Goal: Entertainment & Leisure: Consume media (video, audio)

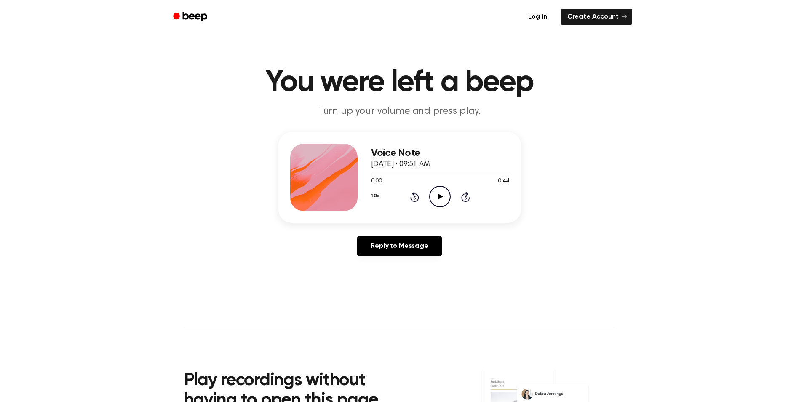
click at [446, 196] on icon "Play Audio" at bounding box center [439, 196] width 21 height 21
drag, startPoint x: 497, startPoint y: 175, endPoint x: 491, endPoint y: 176, distance: 5.6
click at [491, 176] on div at bounding box center [440, 173] width 138 height 7
click at [443, 192] on icon "Play Audio" at bounding box center [439, 196] width 21 height 21
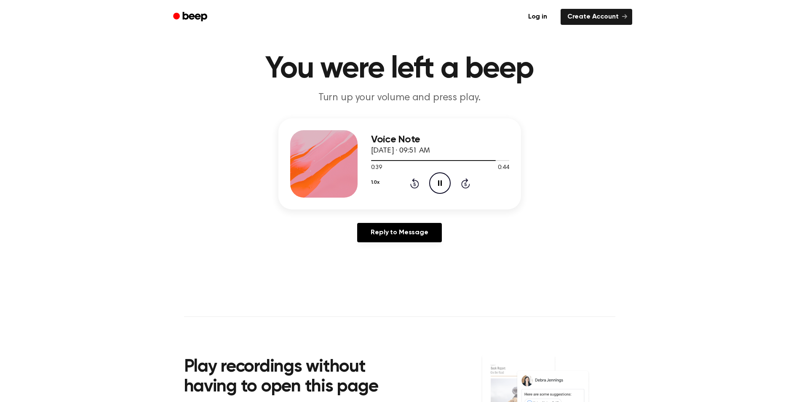
scroll to position [84, 0]
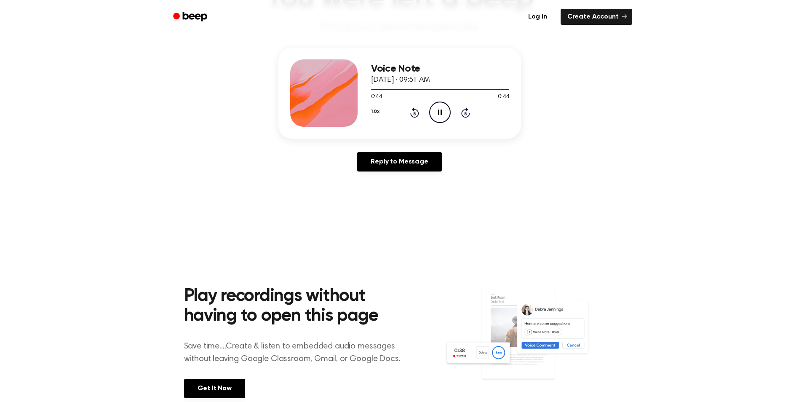
click at [445, 121] on circle at bounding box center [440, 112] width 21 height 21
drag, startPoint x: 499, startPoint y: 90, endPoint x: 491, endPoint y: 91, distance: 7.8
click at [491, 91] on div at bounding box center [440, 89] width 138 height 7
click at [436, 107] on icon "Play Audio" at bounding box center [439, 112] width 21 height 21
drag, startPoint x: 435, startPoint y: 89, endPoint x: 388, endPoint y: 94, distance: 48.0
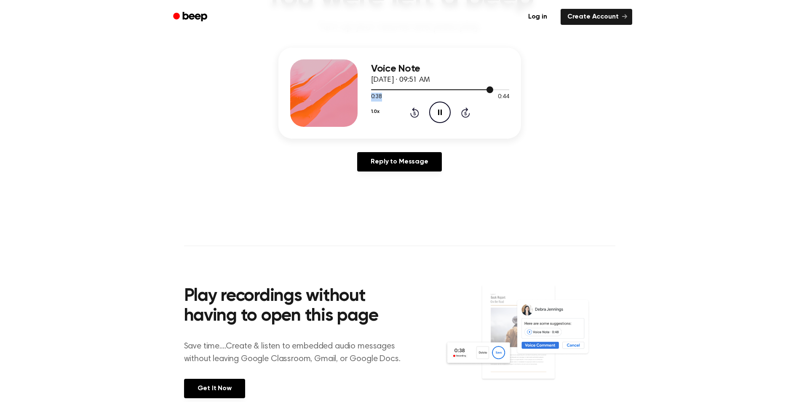
click at [388, 94] on div "0:38 0:44 Your browser does not support the [object Object] element." at bounding box center [440, 94] width 138 height 16
drag, startPoint x: 388, startPoint y: 94, endPoint x: 451, endPoint y: 92, distance: 62.8
click at [451, 92] on div at bounding box center [440, 89] width 138 height 7
drag, startPoint x: 441, startPoint y: 90, endPoint x: 398, endPoint y: 94, distance: 42.8
click at [398, 94] on div "0:25 0:44 Your browser does not support the [object Object] element." at bounding box center [440, 94] width 138 height 16
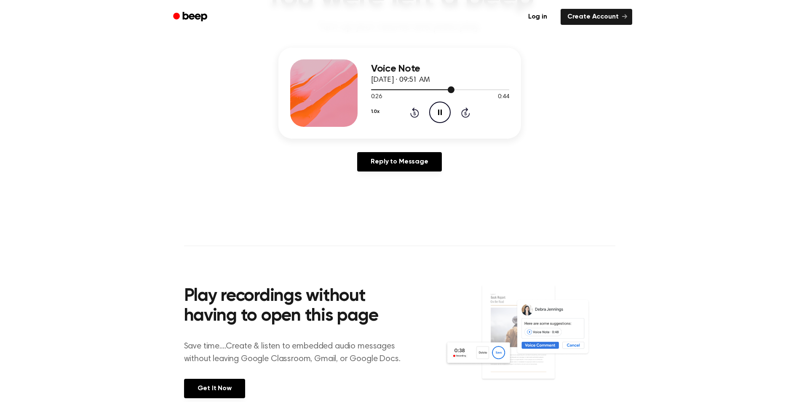
drag, startPoint x: 398, startPoint y: 94, endPoint x: 386, endPoint y: 91, distance: 13.2
click at [386, 91] on div at bounding box center [440, 89] width 138 height 7
click at [375, 90] on div at bounding box center [378, 89] width 15 height 1
drag, startPoint x: 423, startPoint y: 88, endPoint x: 408, endPoint y: 87, distance: 15.2
click at [408, 87] on div at bounding box center [440, 89] width 138 height 7
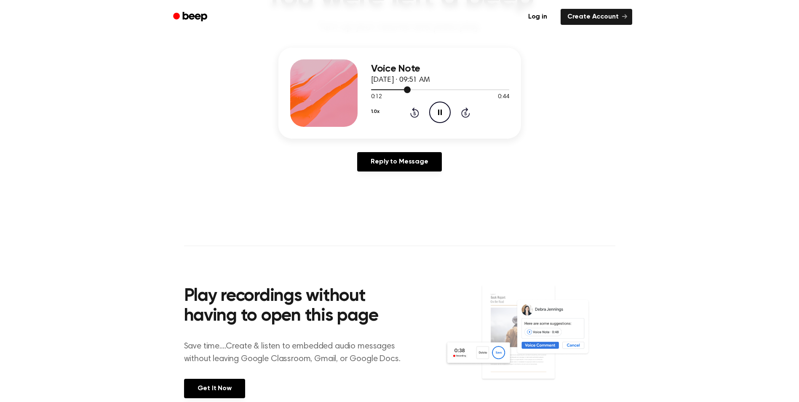
click at [395, 90] on div at bounding box center [440, 89] width 138 height 7
